Goal: Information Seeking & Learning: Learn about a topic

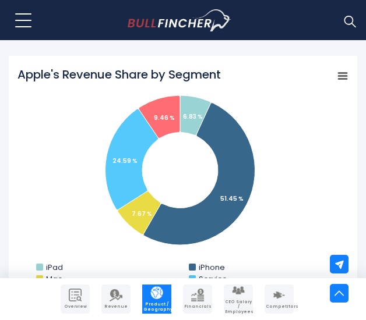
scroll to position [466, 0]
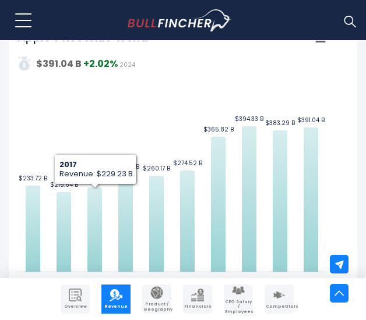
scroll to position [349, 0]
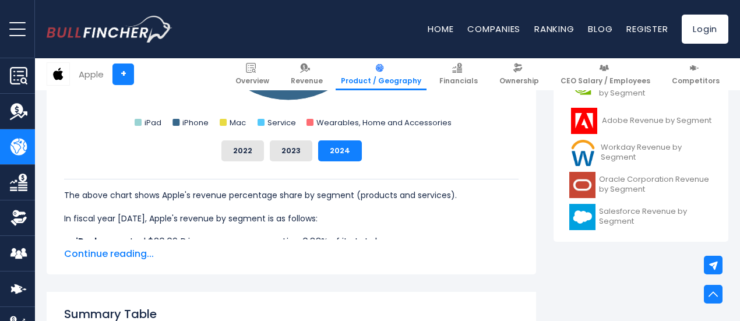
scroll to position [524, 0]
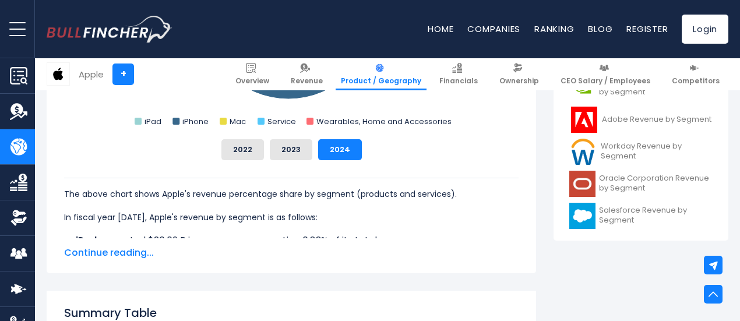
click at [108, 254] on span "Continue reading..." at bounding box center [291, 253] width 454 height 14
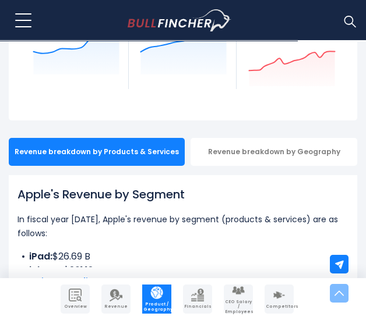
scroll to position [197, 0]
